Goal: Complete application form

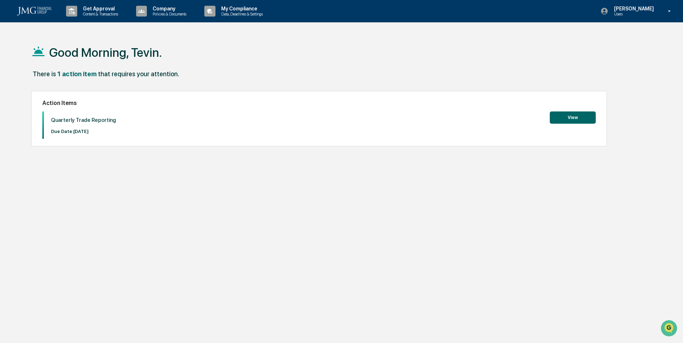
click at [569, 118] on button "View" at bounding box center [573, 117] width 46 height 12
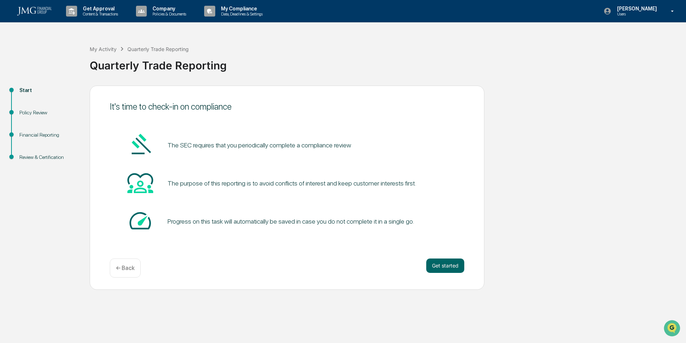
click at [445, 264] on button "Get started" at bounding box center [446, 265] width 38 height 14
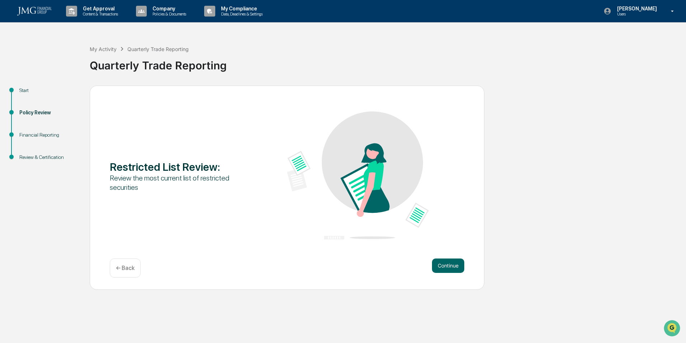
click at [443, 265] on button "Continue" at bounding box center [448, 265] width 32 height 14
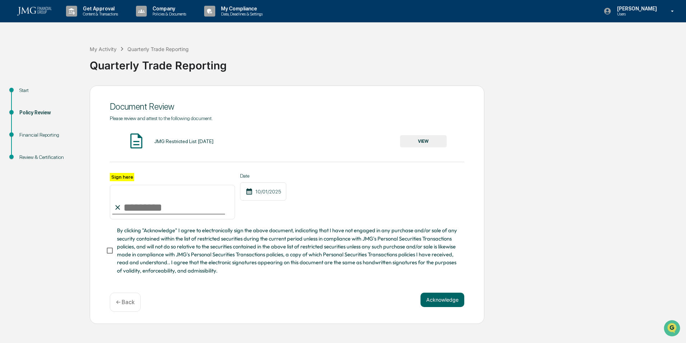
click at [148, 208] on input "Sign here" at bounding box center [172, 202] width 125 height 34
type input "**********"
click at [335, 198] on div "**********" at bounding box center [287, 196] width 355 height 47
click at [416, 143] on button "VIEW" at bounding box center [423, 141] width 47 height 12
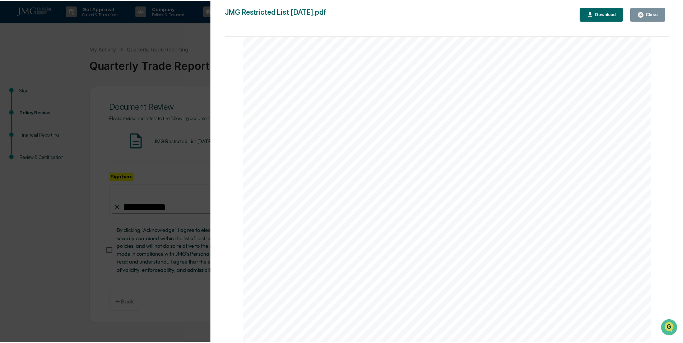
scroll to position [1350, 0]
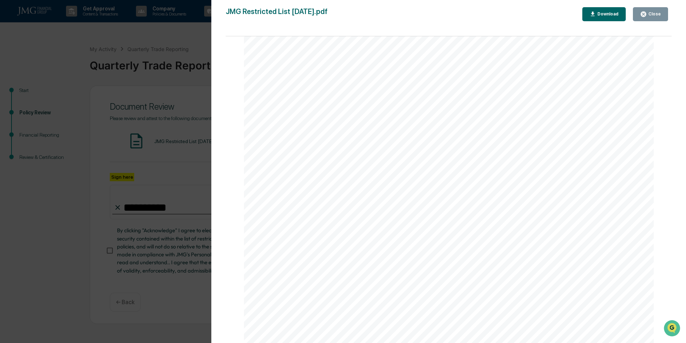
click at [658, 19] on button "Close" at bounding box center [650, 14] width 35 height 14
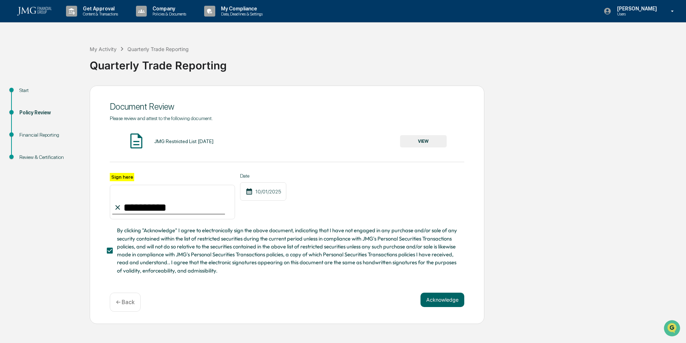
click at [437, 303] on button "Acknowledge" at bounding box center [443, 299] width 44 height 14
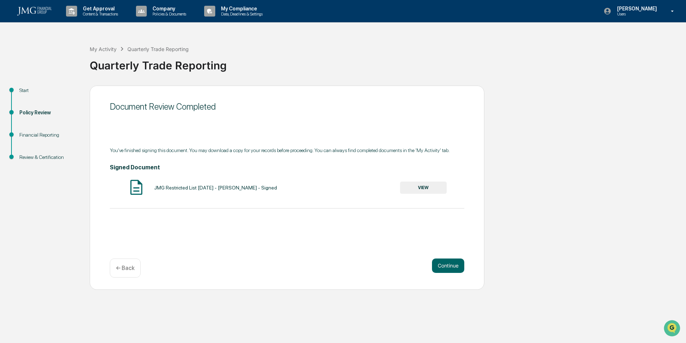
click at [447, 269] on button "Continue" at bounding box center [448, 265] width 32 height 14
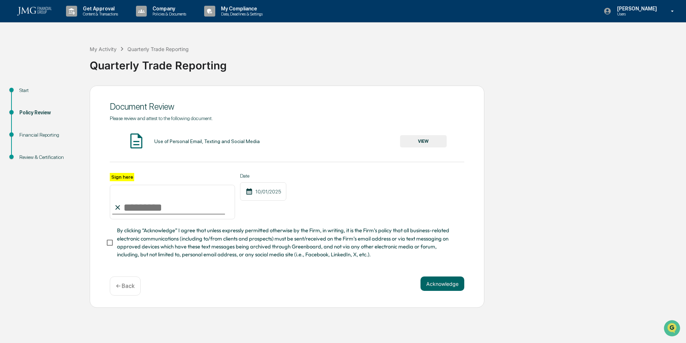
click at [419, 141] on button "VIEW" at bounding box center [423, 141] width 47 height 12
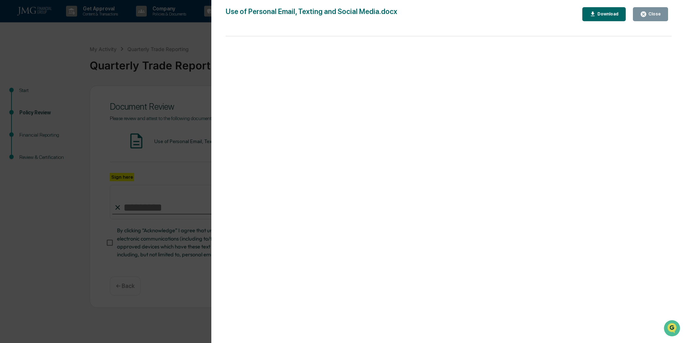
click at [649, 13] on div "Close" at bounding box center [654, 13] width 14 height 5
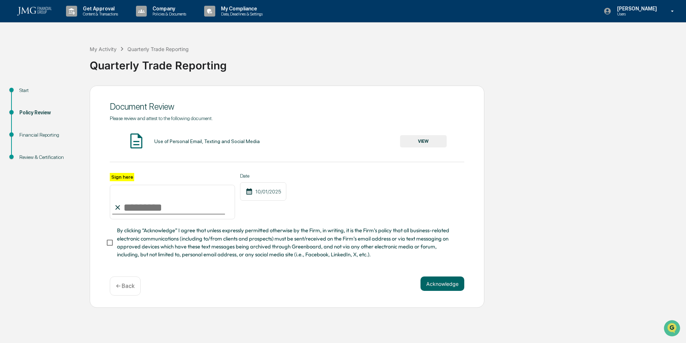
click at [188, 206] on input "Sign here" at bounding box center [172, 202] width 125 height 34
type input "**********"
click at [432, 285] on button "Acknowledge" at bounding box center [443, 283] width 44 height 14
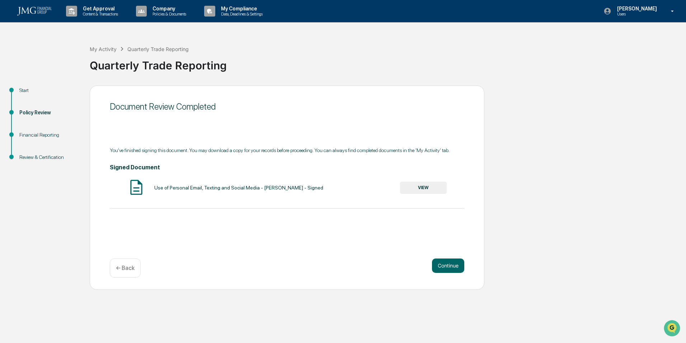
click at [441, 265] on button "Continue" at bounding box center [448, 265] width 32 height 14
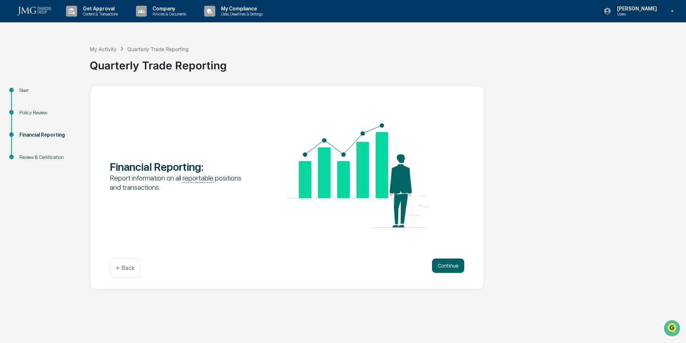
click at [438, 261] on button "Continue" at bounding box center [448, 265] width 32 height 14
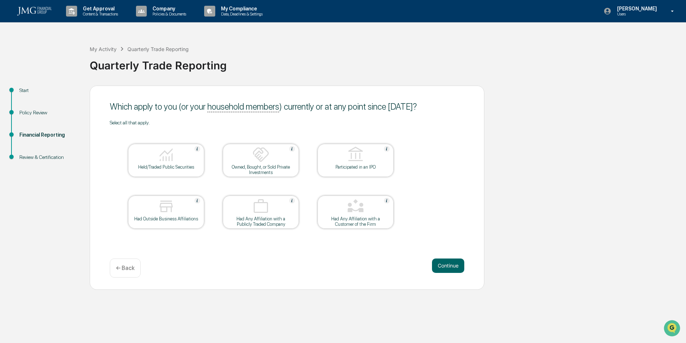
click at [182, 167] on div "Held/Traded Public Securities" at bounding box center [166, 166] width 65 height 5
click at [442, 260] on button "Continue" at bounding box center [448, 265] width 32 height 14
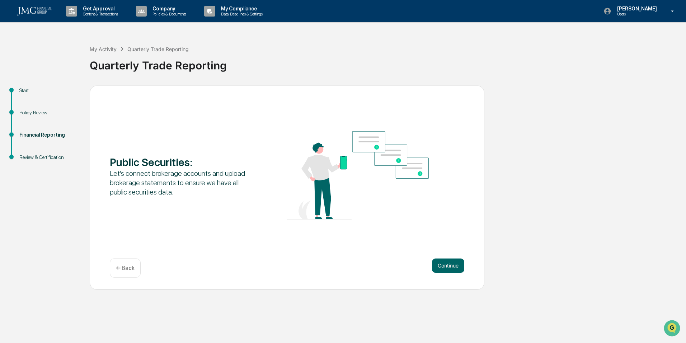
click at [443, 261] on button "Continue" at bounding box center [448, 265] width 32 height 14
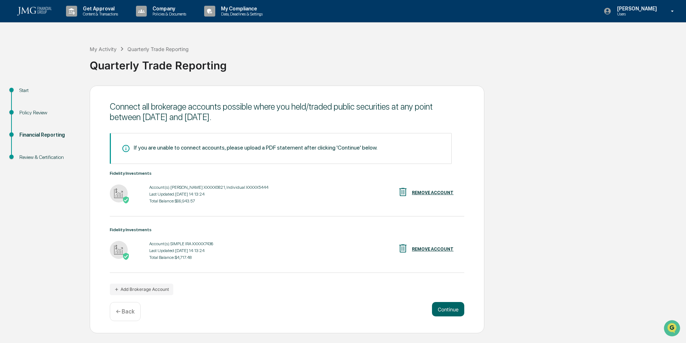
click at [154, 288] on button "Add Brokerage Account" at bounding box center [142, 288] width 64 height 11
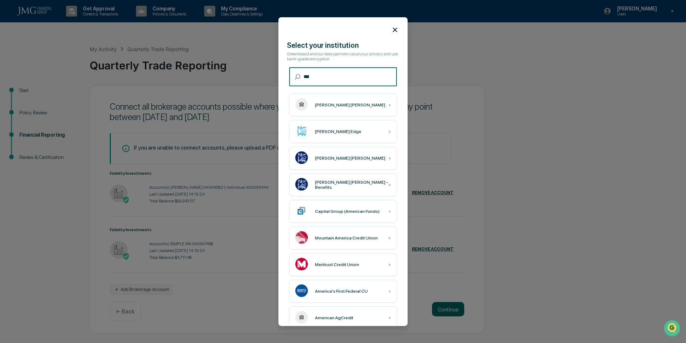
type input "***"
click at [321, 160] on div "[PERSON_NAME] [PERSON_NAME] ›" at bounding box center [343, 157] width 108 height 23
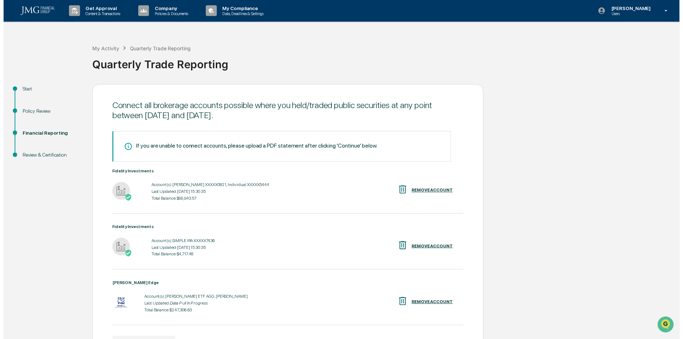
scroll to position [47, 0]
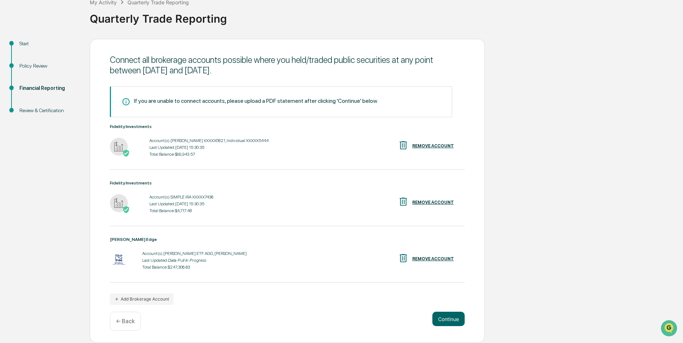
click at [447, 319] on button "Continue" at bounding box center [448, 318] width 32 height 14
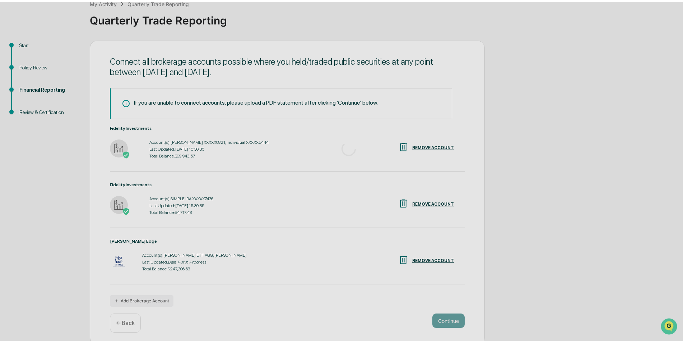
scroll to position [0, 0]
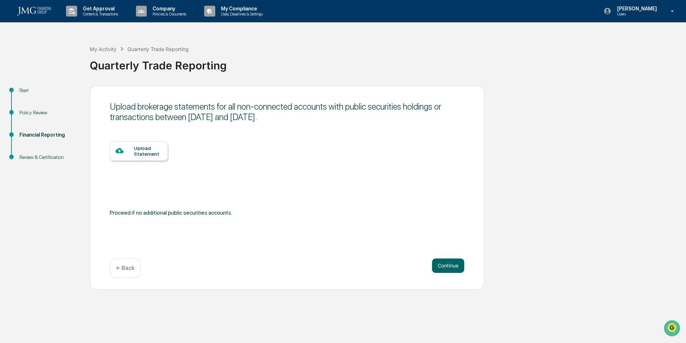
click at [444, 262] on button "Continue" at bounding box center [448, 265] width 32 height 14
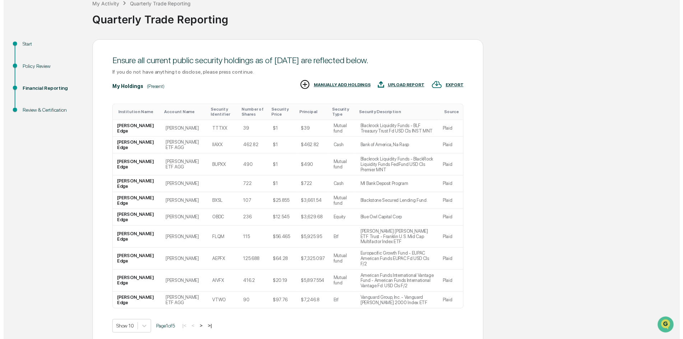
scroll to position [50, 0]
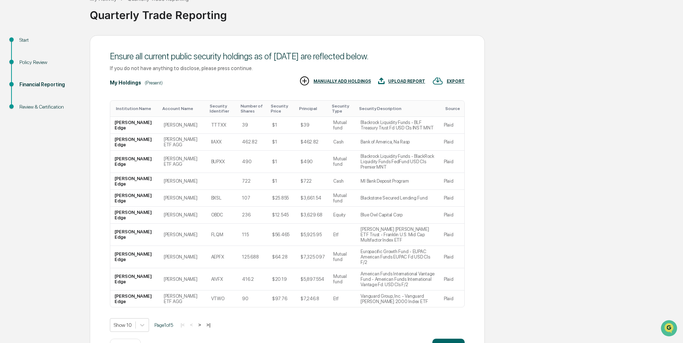
click at [445, 338] on button "Continue" at bounding box center [448, 345] width 32 height 14
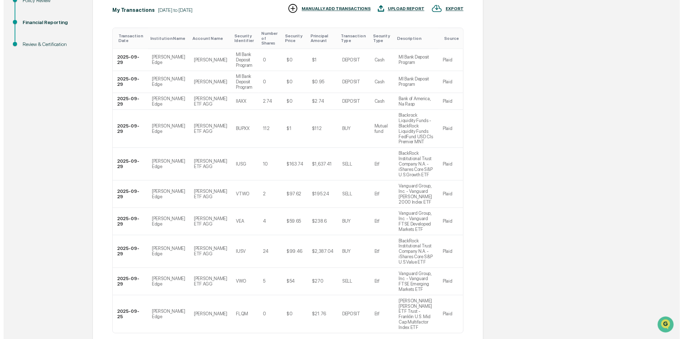
scroll to position [115, 0]
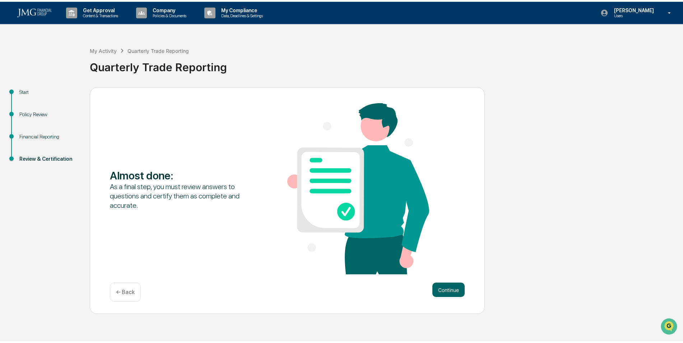
scroll to position [0, 0]
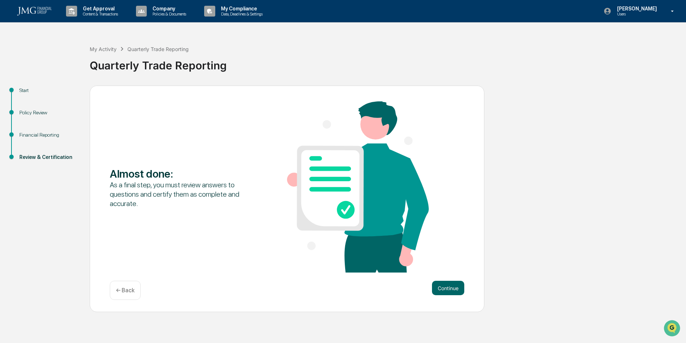
click at [441, 291] on button "Continue" at bounding box center [448, 287] width 32 height 14
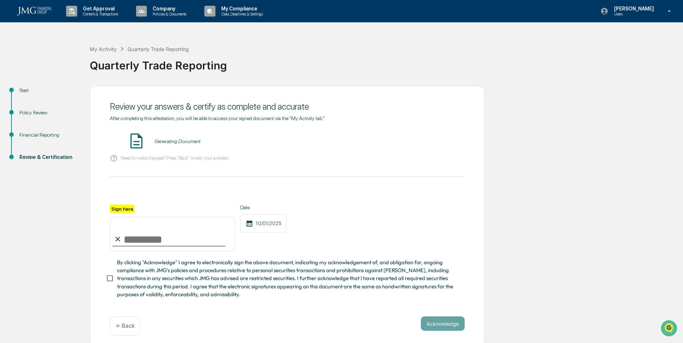
click at [175, 235] on input "Sign here" at bounding box center [172, 233] width 125 height 34
type input "**********"
click at [438, 323] on button "Acknowledge" at bounding box center [443, 323] width 44 height 14
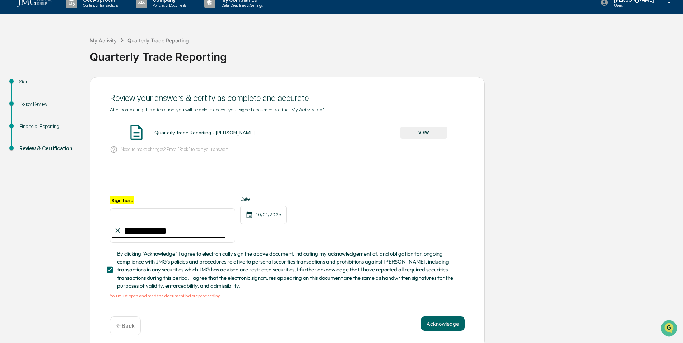
scroll to position [15, 0]
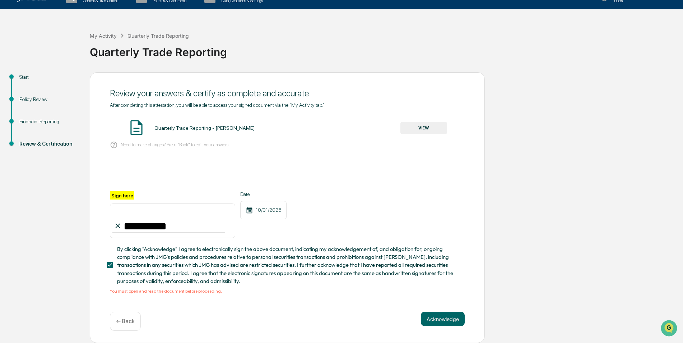
click at [423, 119] on div "Quarterly Trade Reporting - [PERSON_NAME] VIEW" at bounding box center [287, 127] width 355 height 19
click at [421, 126] on button "VIEW" at bounding box center [423, 128] width 47 height 12
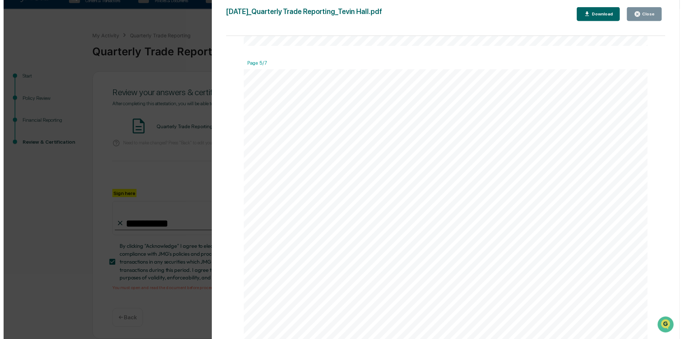
scroll to position [2405, 0]
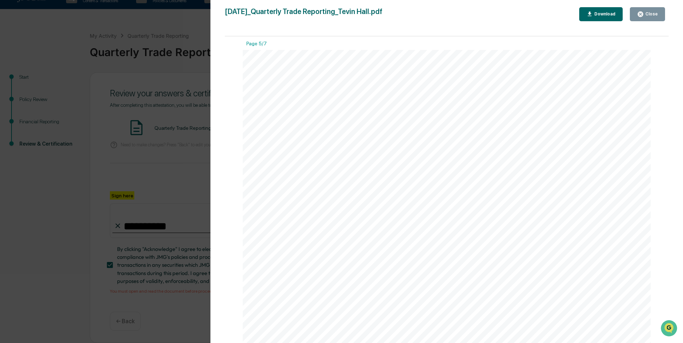
click at [643, 14] on icon "button" at bounding box center [640, 13] width 5 height 5
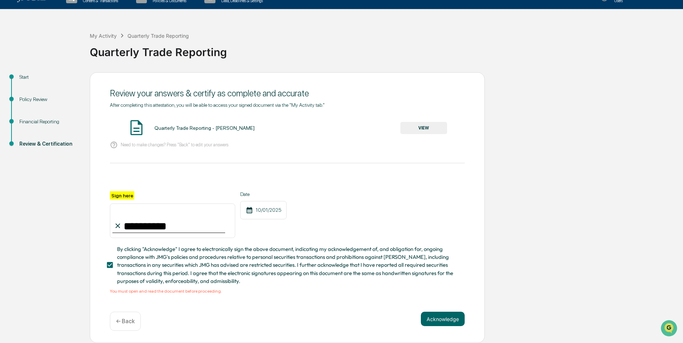
click at [453, 316] on button "Acknowledge" at bounding box center [443, 318] width 44 height 14
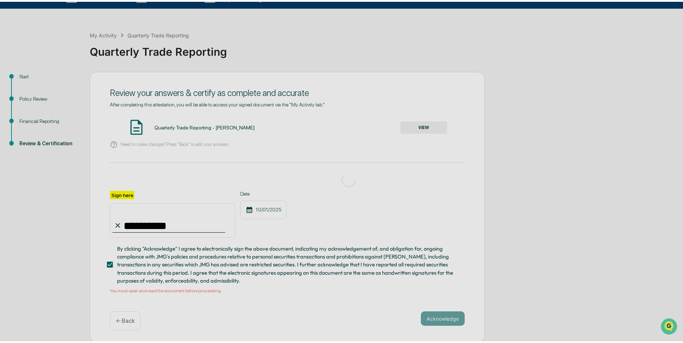
scroll to position [0, 0]
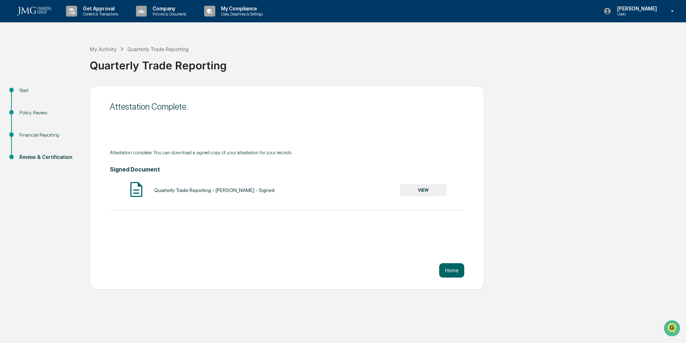
click at [452, 271] on button "Home" at bounding box center [451, 270] width 25 height 14
